Goal: Contribute content

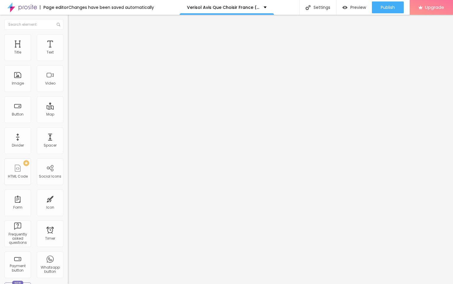
click at [68, 55] on input "entre em contato" at bounding box center [103, 53] width 71 height 6
paste input "👇❗❗𝐒𝐡𝐨𝐩𝐍𝐨𝐰❗❗👇"
type input "👇❗❗𝐒𝐡𝐨𝐩𝐍𝐨𝐰❗❗👇"
click at [68, 122] on input "https://" at bounding box center [103, 119] width 71 height 6
paste input "[DOMAIN_NAME][URL]"
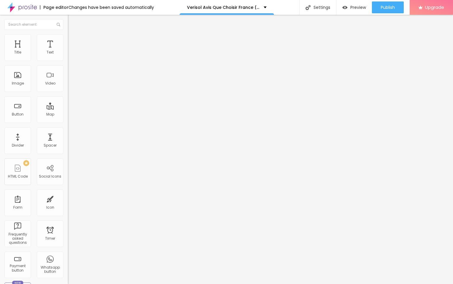
scroll to position [0, 5]
type input "[URL][DOMAIN_NAME]"
click at [68, 51] on span "Change image" at bounding box center [84, 48] width 32 height 5
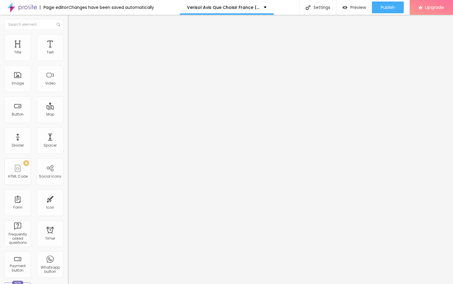
click at [68, 121] on input "https://" at bounding box center [103, 118] width 71 height 6
paste input "[DOMAIN_NAME][URL]"
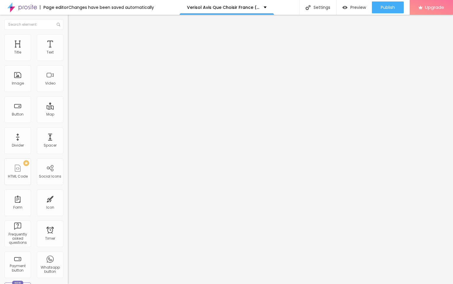
scroll to position [0, 5]
type input "[URL][DOMAIN_NAME]"
click at [382, 5] on span "Publish" at bounding box center [388, 7] width 14 height 5
click at [30, 8] on img at bounding box center [22, 7] width 30 height 15
